Goal: Find specific page/section: Find specific page/section

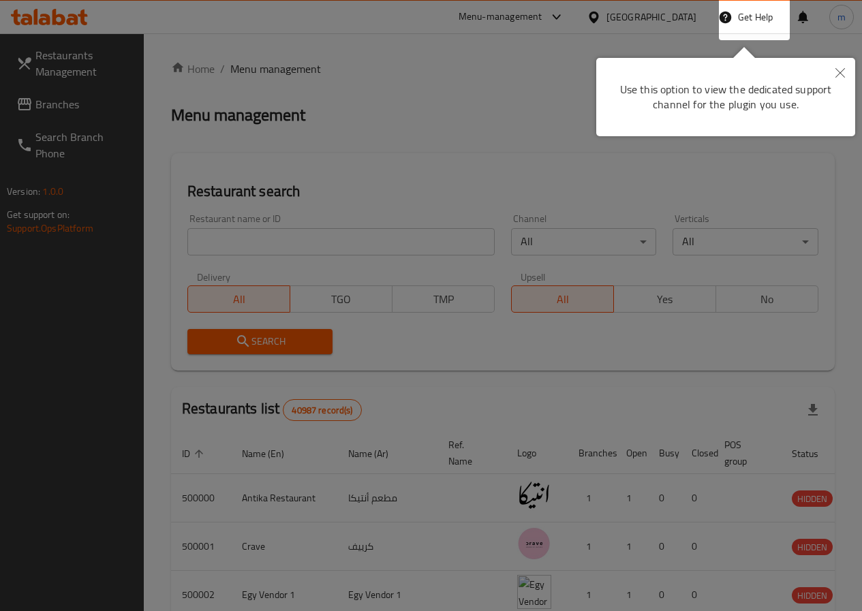
click at [846, 69] on button "Close" at bounding box center [840, 73] width 30 height 31
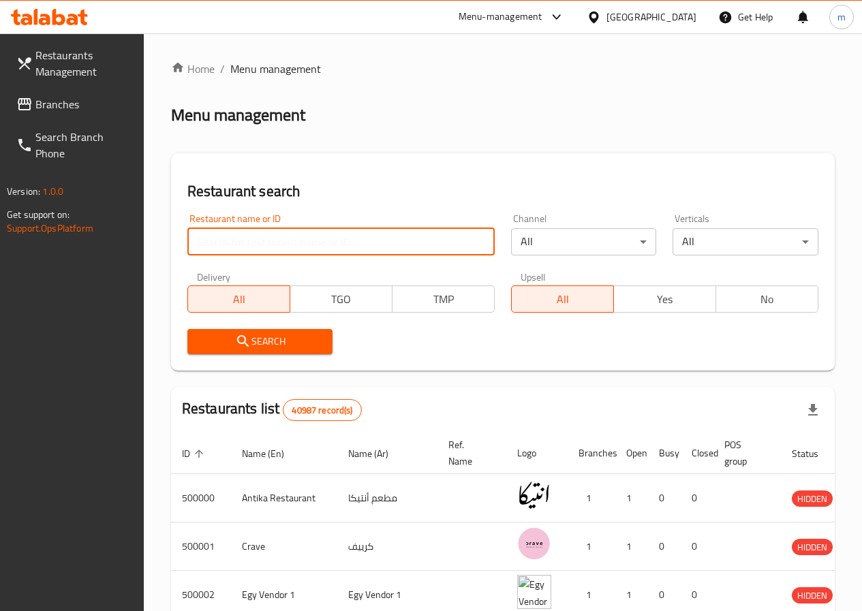
paste input "776348"
type input "776348"
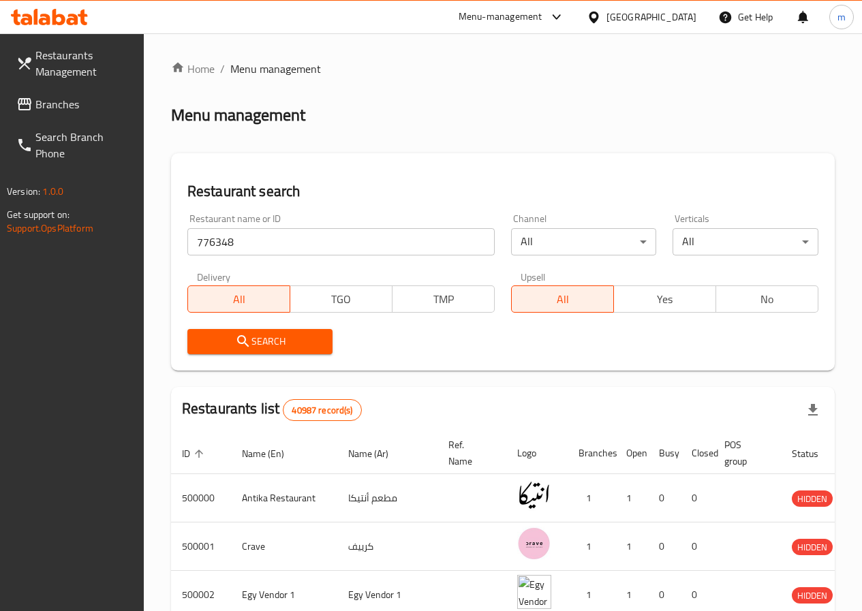
click at [93, 108] on span "Branches" at bounding box center [83, 104] width 97 height 16
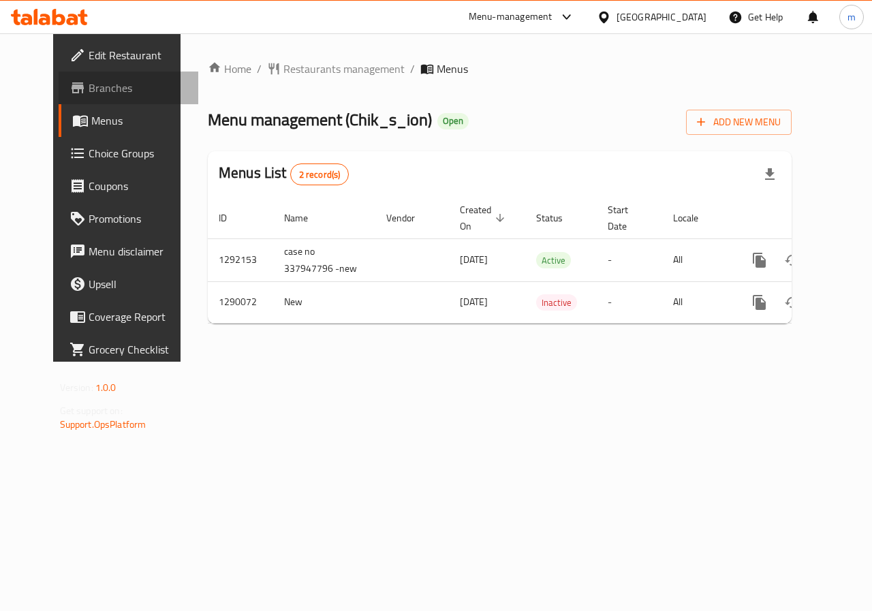
click at [89, 82] on span "Branches" at bounding box center [138, 88] width 99 height 16
click at [89, 93] on span "Branches" at bounding box center [138, 88] width 99 height 16
